Goal: Task Accomplishment & Management: Complete application form

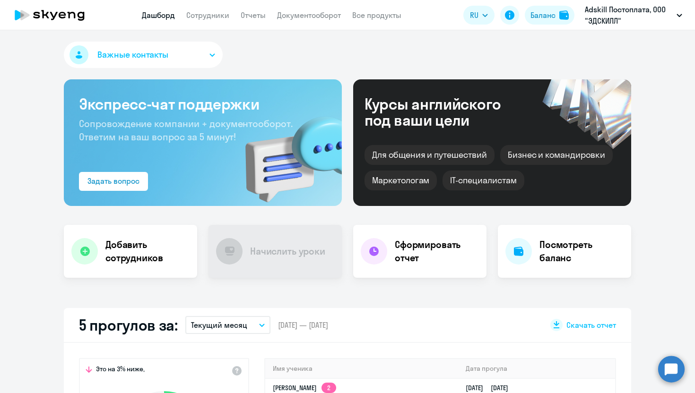
select select "30"
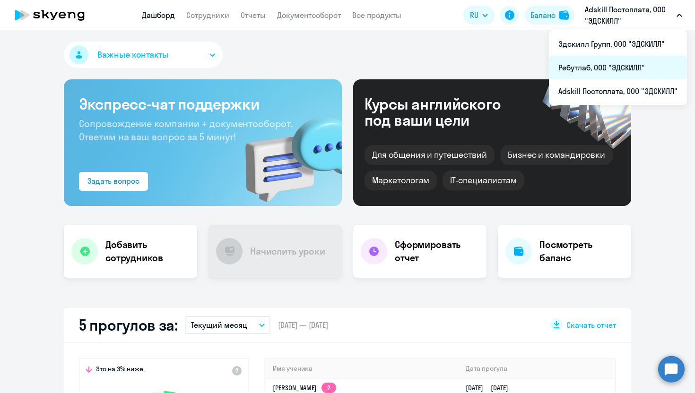
click at [594, 64] on li "Ребутлаб, ООО "ЭДСКИЛЛ"" at bounding box center [618, 68] width 138 height 24
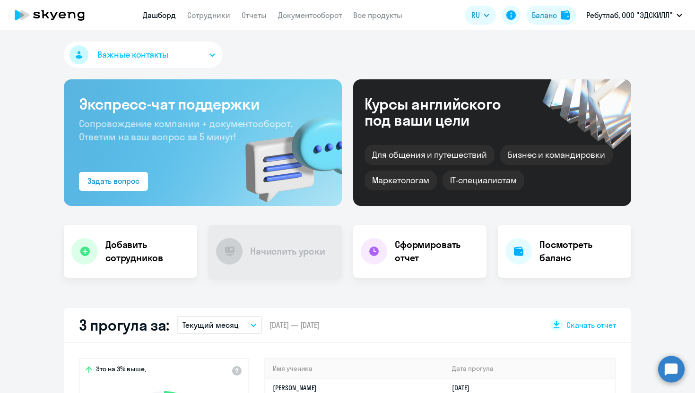
click at [206, 22] on app-header "Дашборд Сотрудники Отчеты Документооборот Все продукты Дашборд Сотрудники Отчет…" at bounding box center [347, 15] width 695 height 30
click at [209, 10] on link "Сотрудники" at bounding box center [208, 14] width 43 height 9
select select "30"
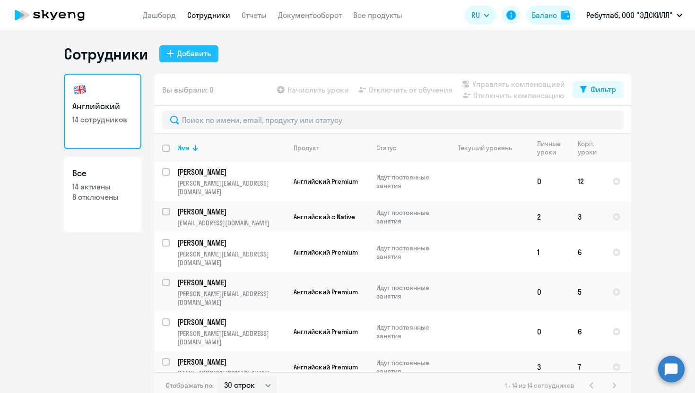
click at [199, 54] on div "Добавить" at bounding box center [194, 53] width 34 height 11
select select "english_adult_not_native_speaker"
select select "3"
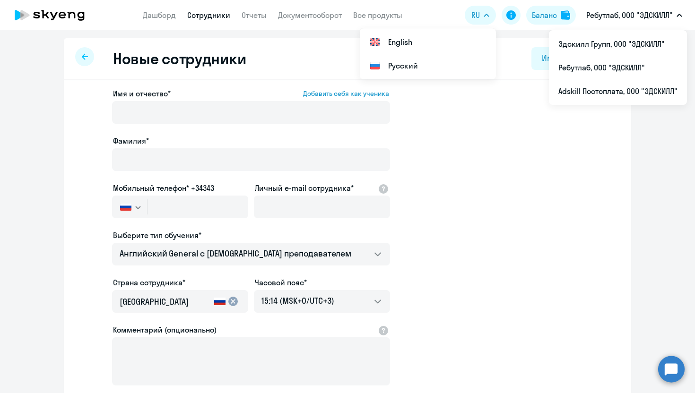
click at [150, 97] on span "Имя и отчество*" at bounding box center [142, 93] width 58 height 11
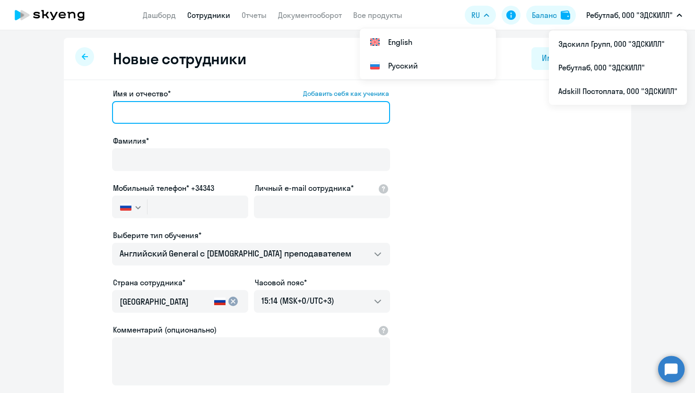
click at [150, 101] on input "Имя и отчество* Добавить себя как ученика" at bounding box center [251, 112] width 278 height 23
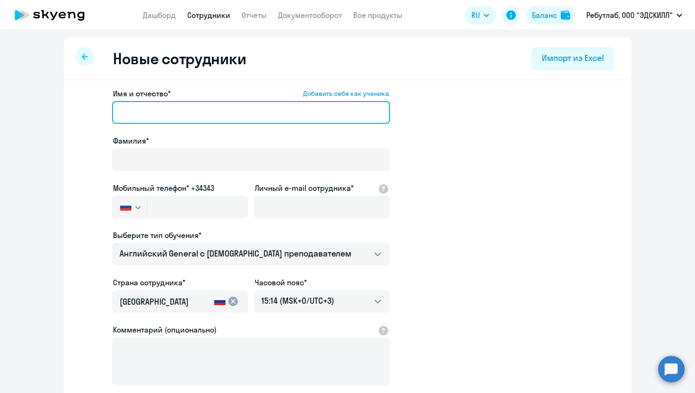
click at [147, 109] on input "Имя и отчество* Добавить себя как ученика" at bounding box center [251, 112] width 278 height 23
paste input "[MEDICAL_DATA][PERSON_NAME]"
drag, startPoint x: 185, startPoint y: 116, endPoint x: 144, endPoint y: 111, distance: 41.9
click at [144, 111] on input "[MEDICAL_DATA][PERSON_NAME]" at bounding box center [251, 112] width 278 height 23
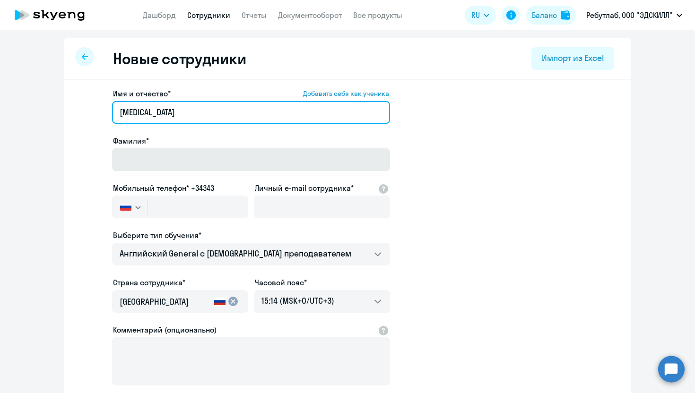
type input "[MEDICAL_DATA]"
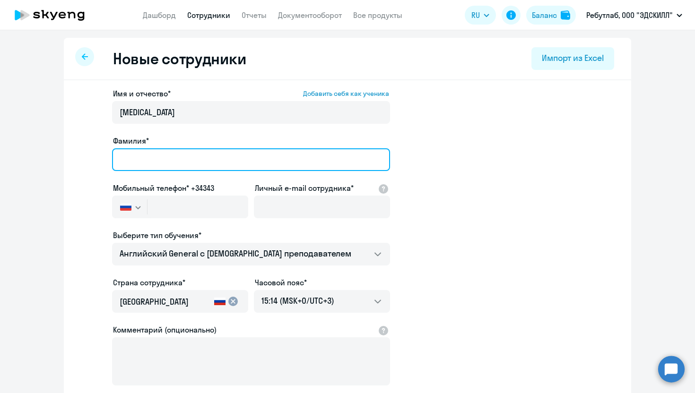
click at [153, 160] on input "Фамилия*" at bounding box center [251, 159] width 278 height 23
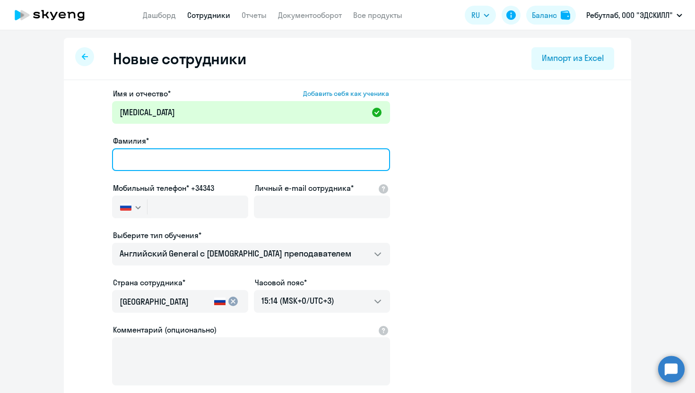
paste input "[PERSON_NAME]"
type input "[PERSON_NAME]"
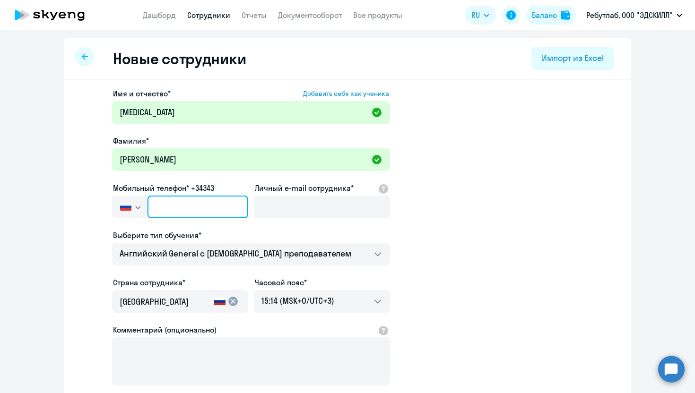
click at [182, 207] on input "text" at bounding box center [197, 207] width 101 height 23
paste input "[PHONE_NUMBER]"
type input "[PHONE_NUMBER]"
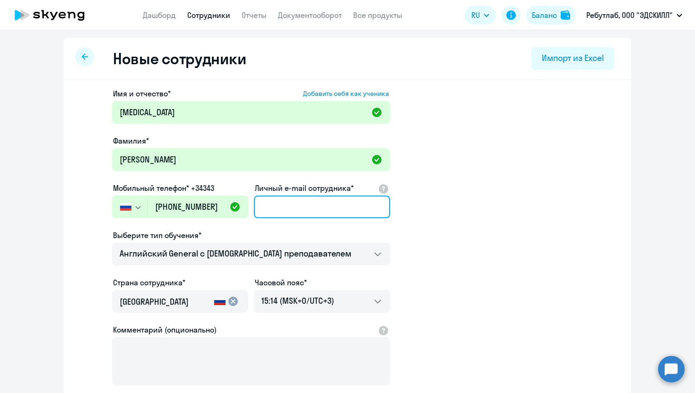
click at [283, 211] on input "Личный e-mail сотрудника*" at bounding box center [322, 207] width 136 height 23
paste input "[MEDICAL_DATA][EMAIL_ADDRESS][DOMAIN_NAME]"
type input "[MEDICAL_DATA][EMAIL_ADDRESS][DOMAIN_NAME]"
click at [523, 213] on app-new-student-form "Имя и отчество* Добавить себя как ученика [MEDICAL_DATA][PERSON_NAME]* [PERSON_…" at bounding box center [347, 256] width 537 height 337
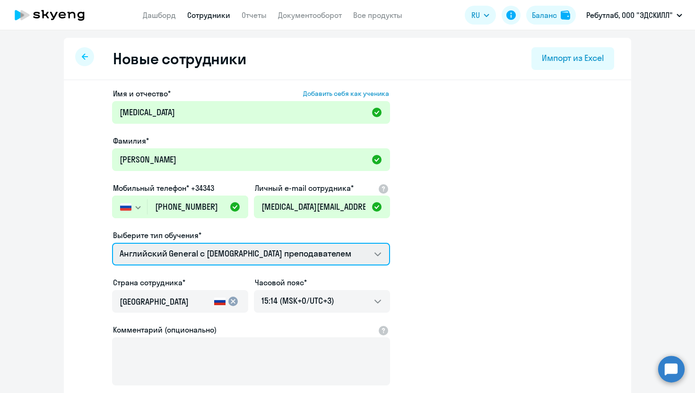
click at [193, 262] on select "Премиум [DEMOGRAPHIC_DATA] с русскоговорящим преподавателем Английский General …" at bounding box center [251, 254] width 278 height 23
select select "english_adult_not_native_speaker_premium"
click at [112, 243] on select "Премиум [DEMOGRAPHIC_DATA] с русскоговорящим преподавателем Английский General …" at bounding box center [251, 254] width 278 height 23
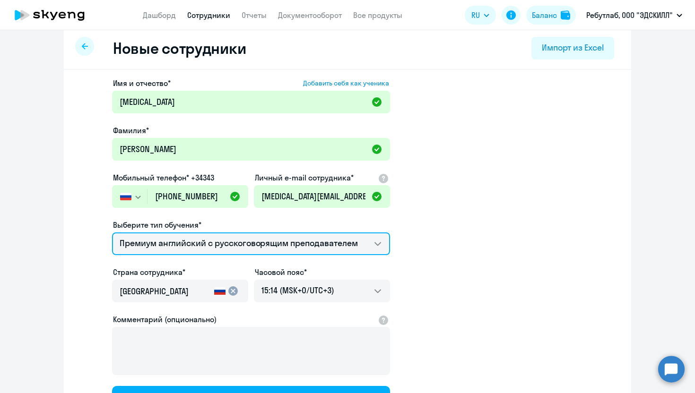
scroll to position [22, 0]
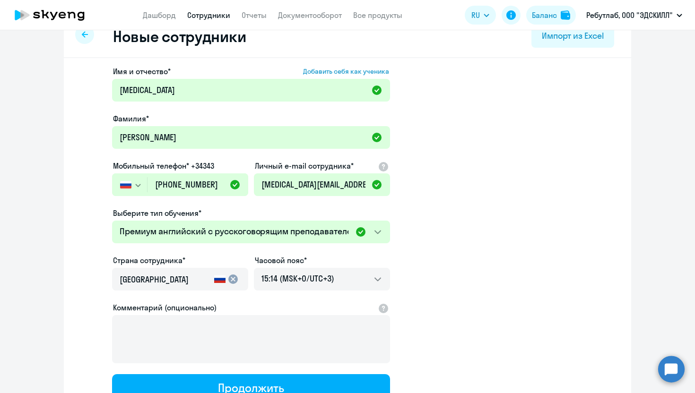
click at [479, 222] on app-new-student-form "Имя и отчество* Добавить себя как ученика [MEDICAL_DATA][PERSON_NAME]* [PERSON_…" at bounding box center [347, 234] width 537 height 337
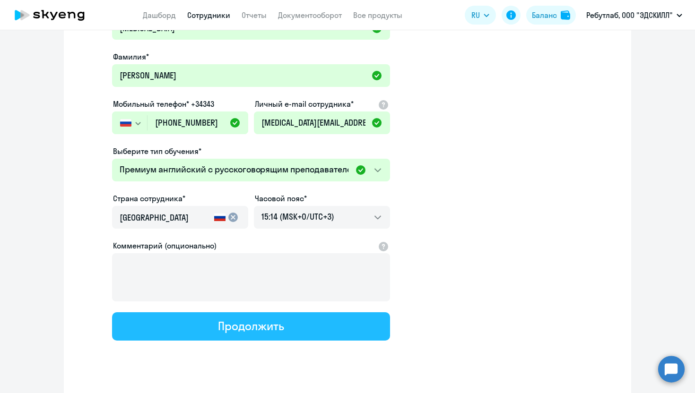
click at [239, 335] on button "Продолжить" at bounding box center [251, 326] width 278 height 28
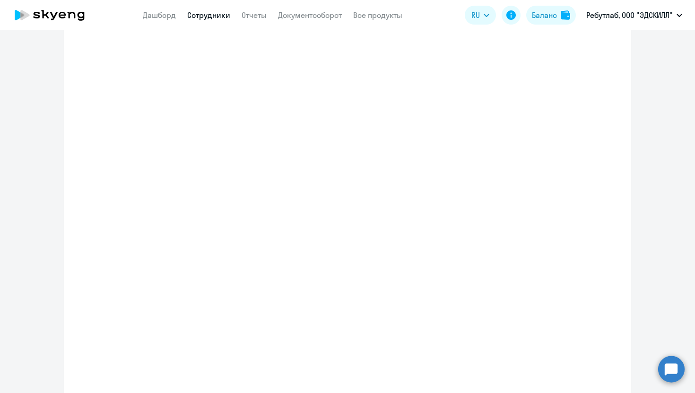
select select "english_adult_not_native_speaker_premium"
select select "3"
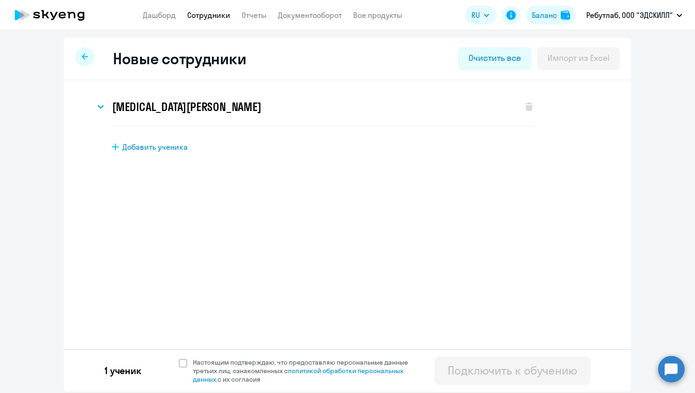
scroll to position [0, 0]
click at [181, 364] on span at bounding box center [183, 363] width 9 height 9
click at [179, 358] on input "Настоящим подтверждаю, что предоставляю персональные данные третьих лиц, ознако…" at bounding box center [178, 358] width 0 height 0
checkbox input "true"
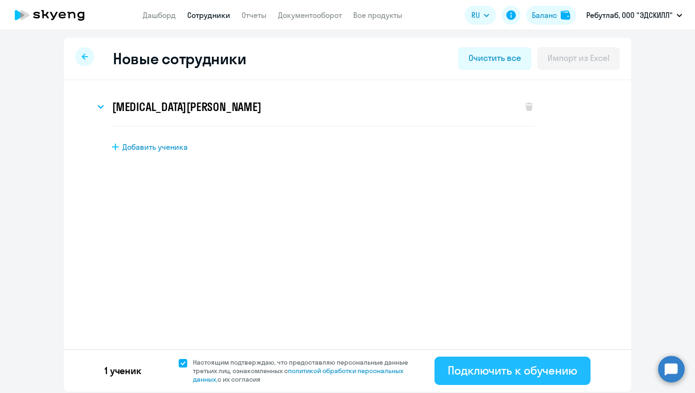
click at [514, 380] on button "Подключить к обучению" at bounding box center [512, 371] width 156 height 28
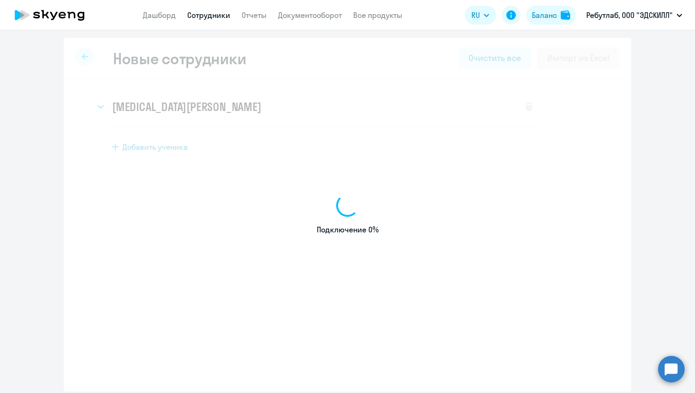
select select "english_adult_not_native_speaker"
select select "3"
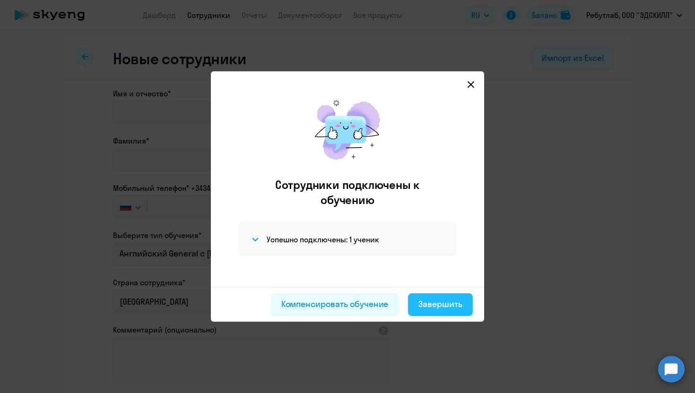
click at [455, 298] on div "Завершить" at bounding box center [440, 304] width 44 height 12
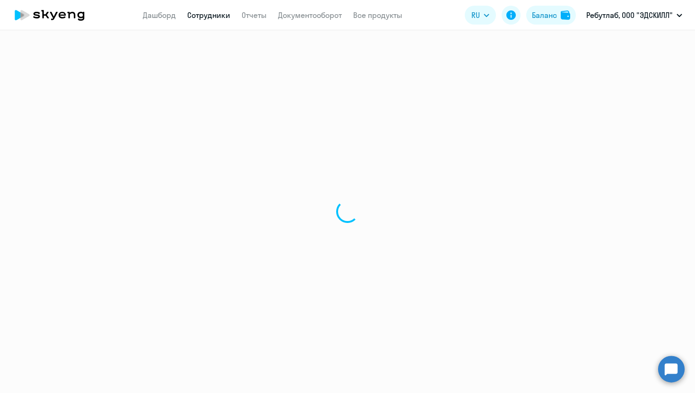
select select "30"
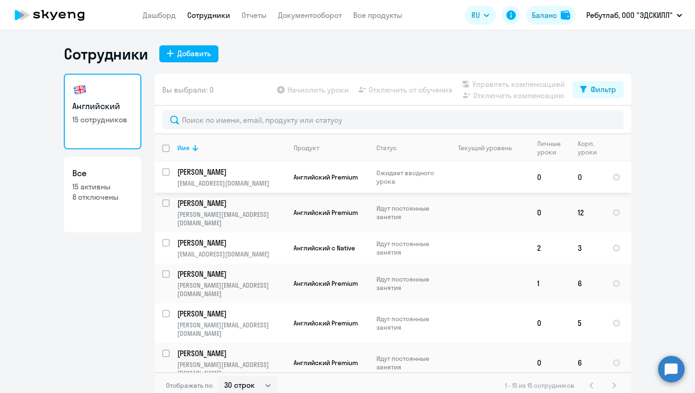
click at [232, 186] on p "[EMAIL_ADDRESS][DOMAIN_NAME]" at bounding box center [231, 183] width 108 height 9
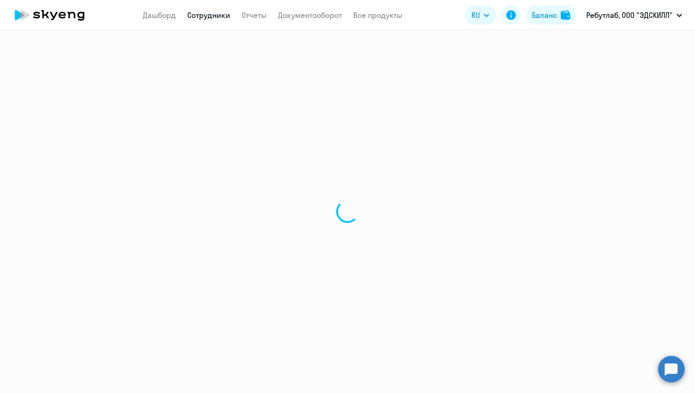
select select "english"
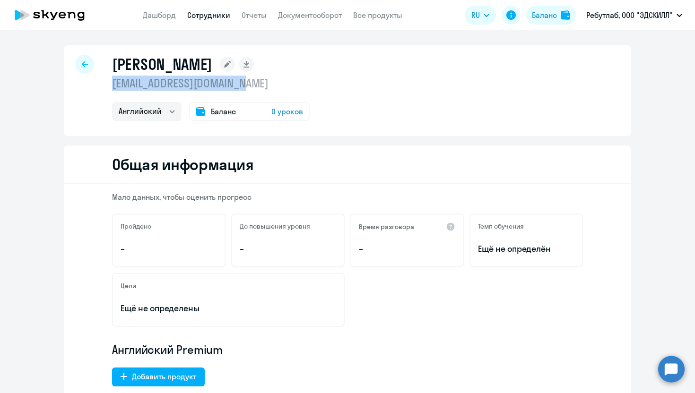
drag, startPoint x: 108, startPoint y: 86, endPoint x: 247, endPoint y: 77, distance: 139.3
click at [247, 78] on div "[PERSON_NAME] [EMAIL_ADDRESS][DOMAIN_NAME] Английский Баланс 0 уроков" at bounding box center [347, 90] width 567 height 91
copy p "[EMAIL_ADDRESS][DOMAIN_NAME]"
click at [291, 71] on div "[PERSON_NAME]" at bounding box center [211, 64] width 198 height 19
drag, startPoint x: 112, startPoint y: 84, endPoint x: 250, endPoint y: 86, distance: 138.0
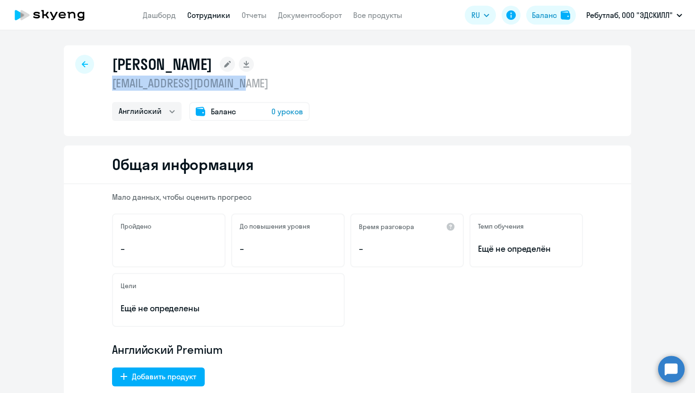
click at [250, 86] on div "[PERSON_NAME] [EMAIL_ADDRESS][DOMAIN_NAME] Английский Баланс 0 уроков" at bounding box center [347, 90] width 567 height 91
